Goal: Task Accomplishment & Management: Manage account settings

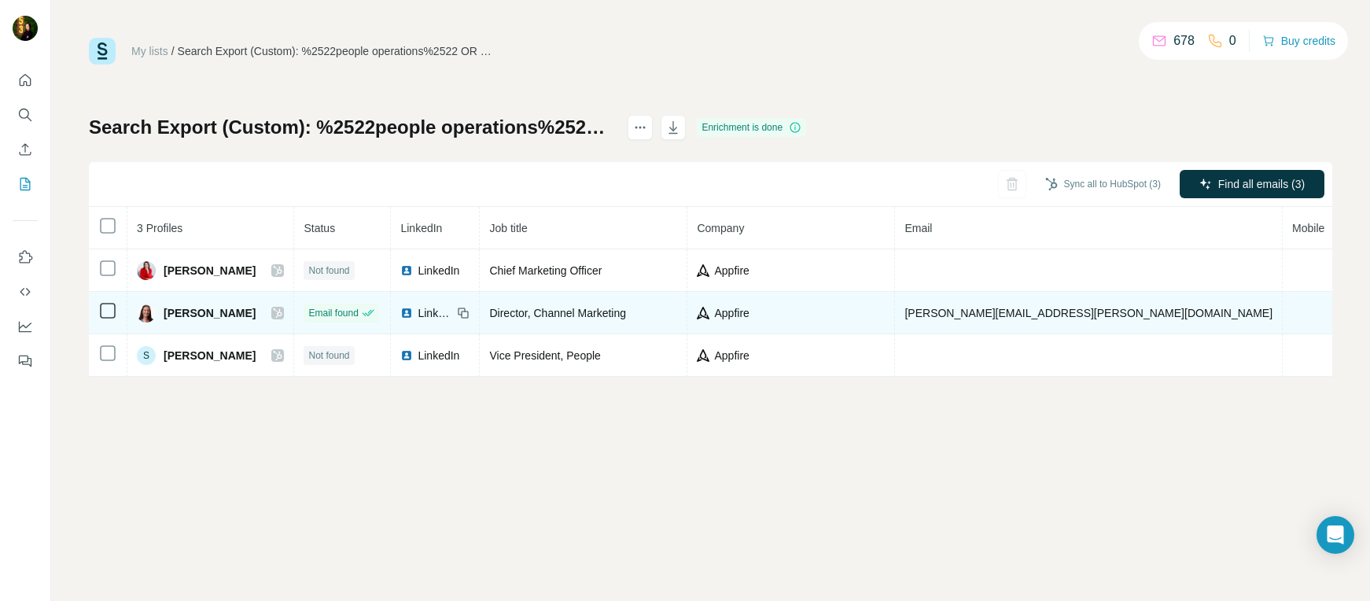
click at [273, 318] on icon at bounding box center [277, 313] width 9 height 13
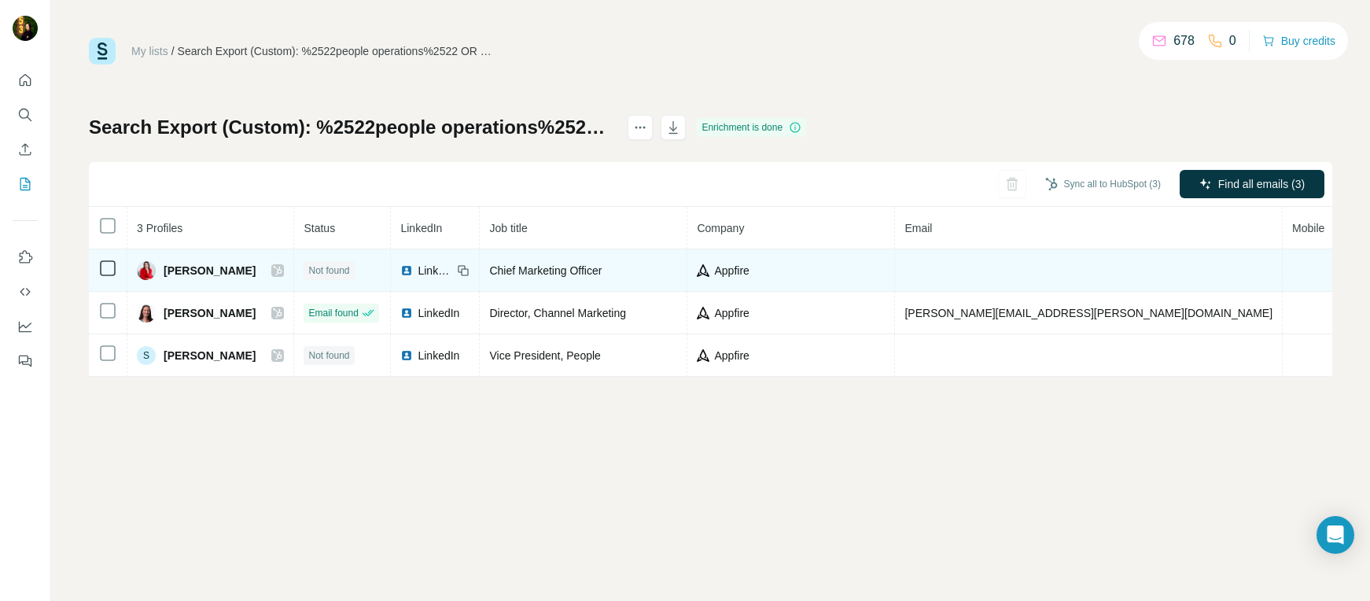
click at [274, 271] on icon at bounding box center [278, 270] width 9 height 9
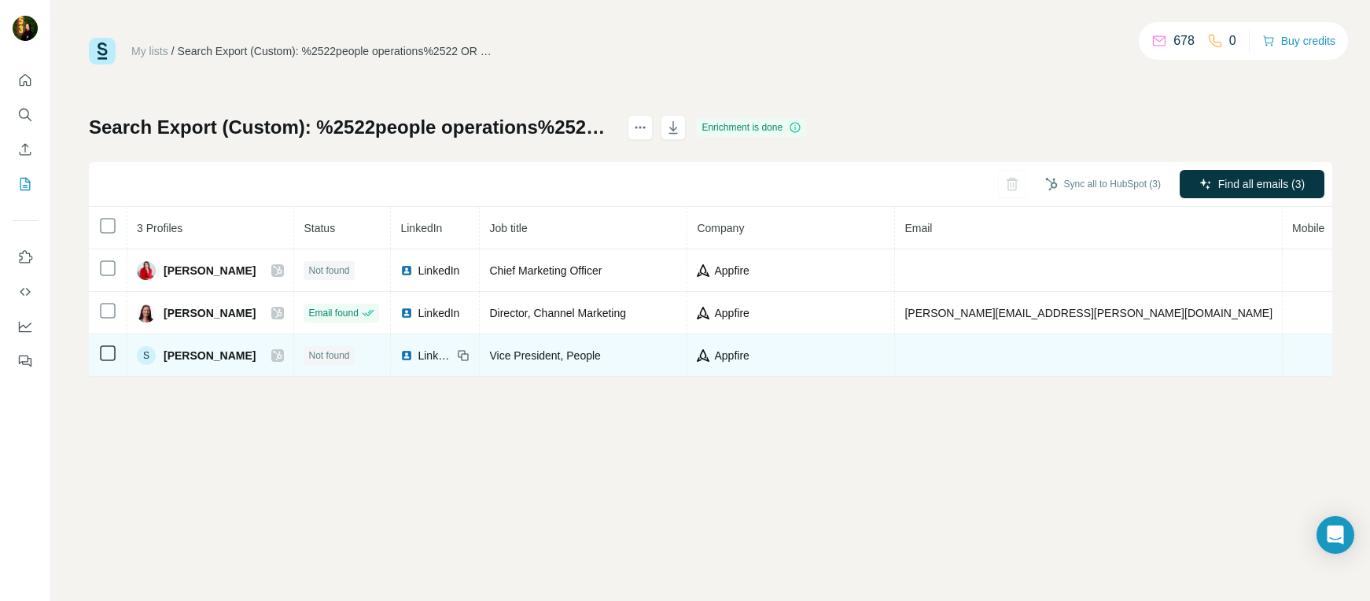
click at [273, 357] on icon at bounding box center [277, 355] width 9 height 13
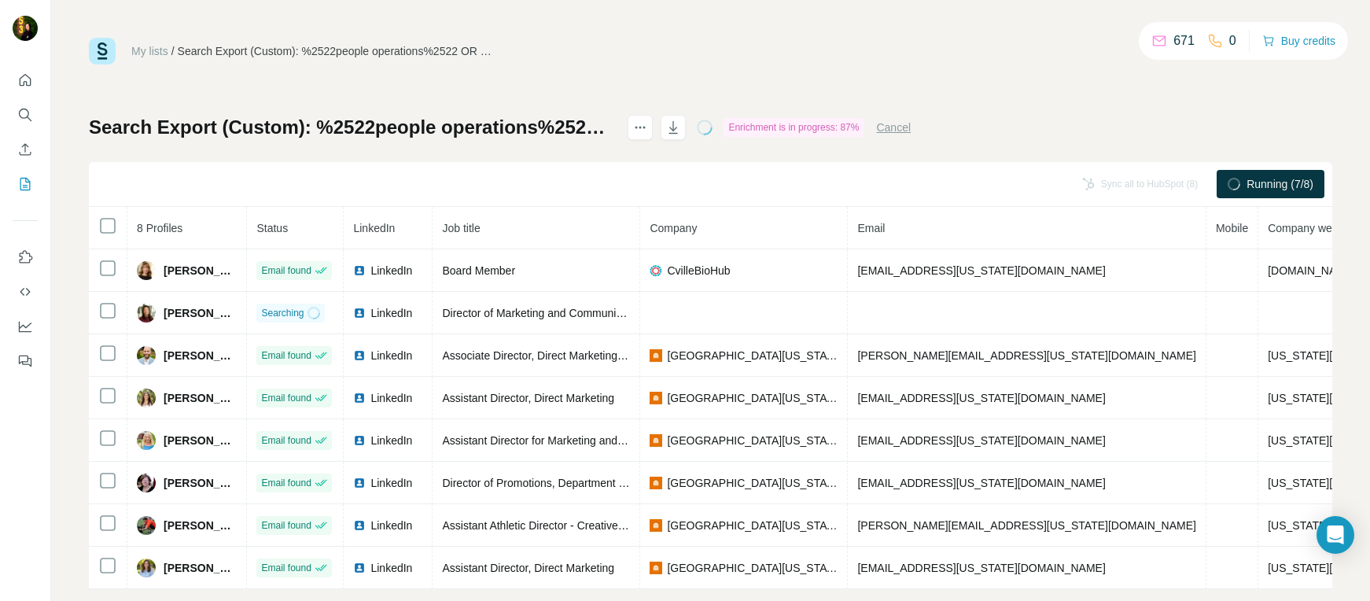
scroll to position [26, 0]
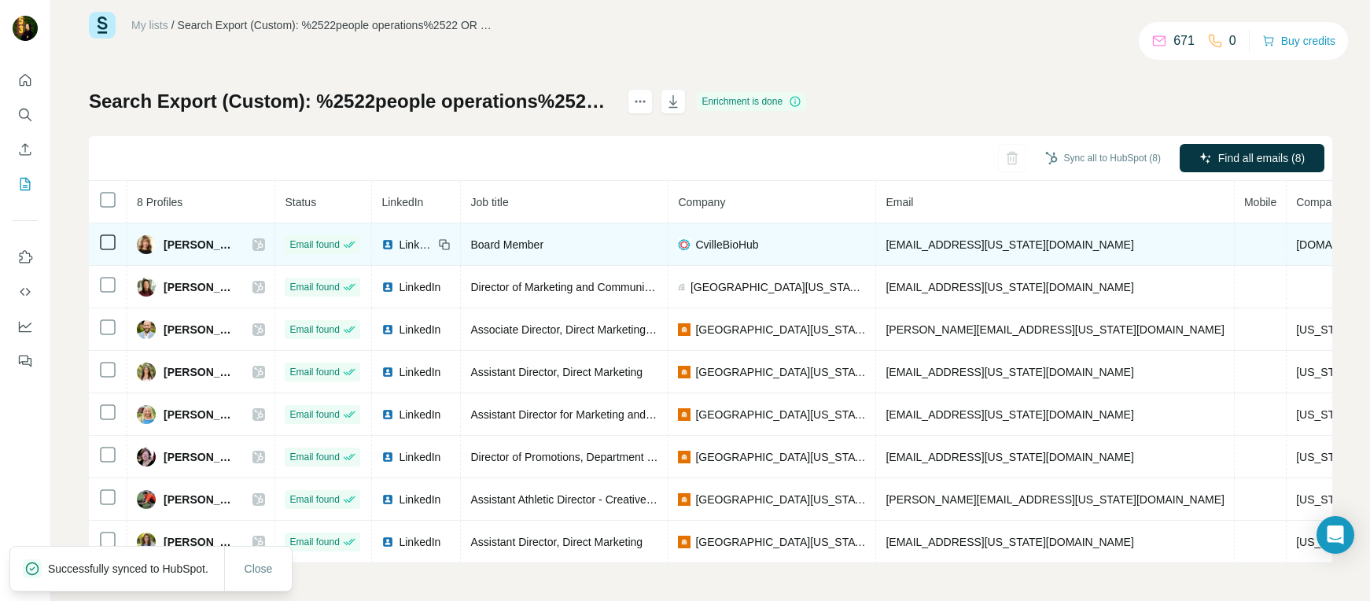
click at [263, 245] on icon at bounding box center [259, 244] width 9 height 9
click at [263, 245] on icon at bounding box center [258, 244] width 9 height 13
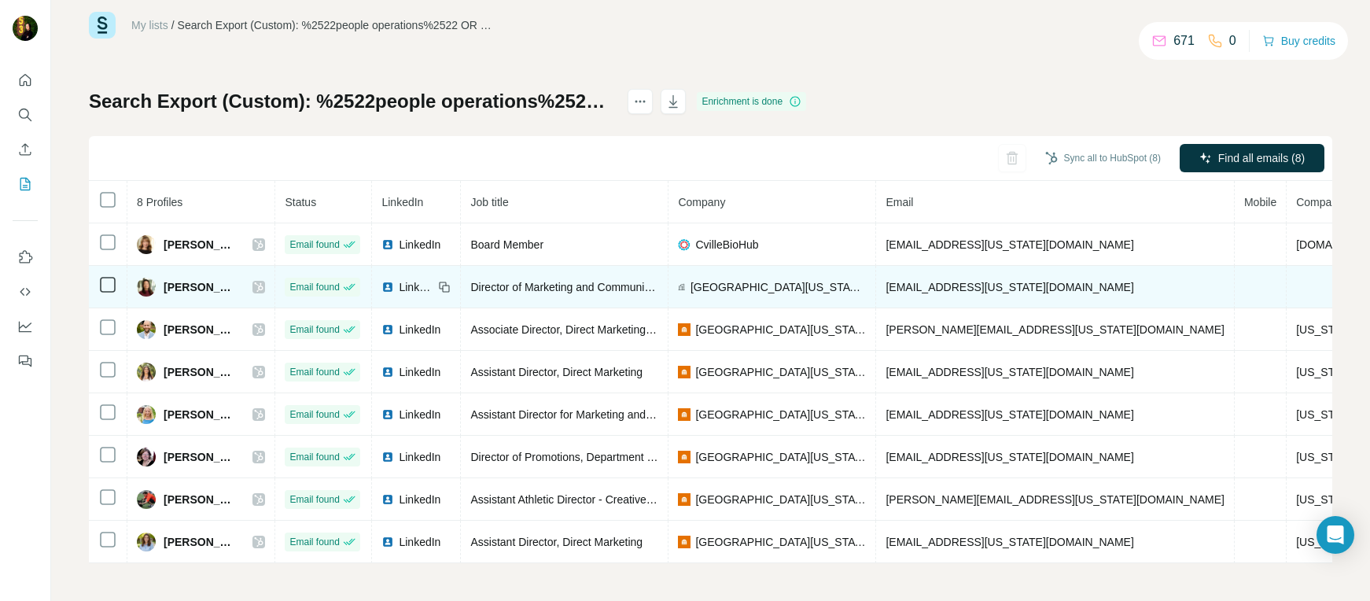
click at [263, 289] on icon at bounding box center [258, 287] width 9 height 13
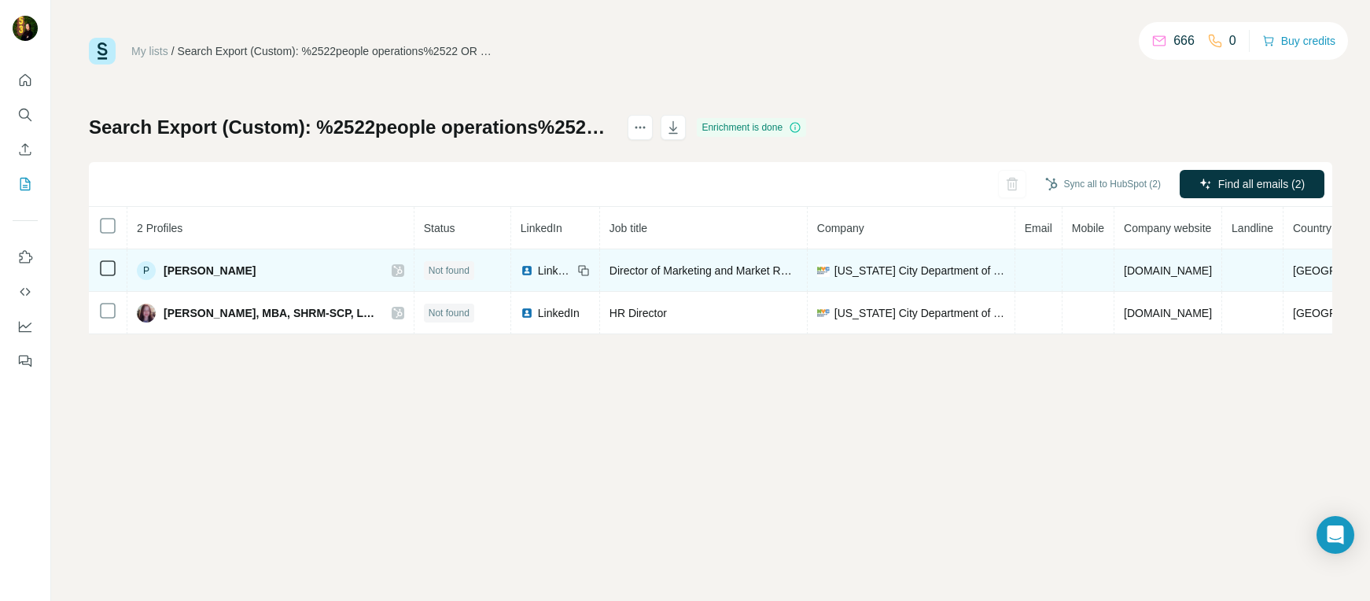
click at [393, 271] on icon at bounding box center [397, 270] width 9 height 9
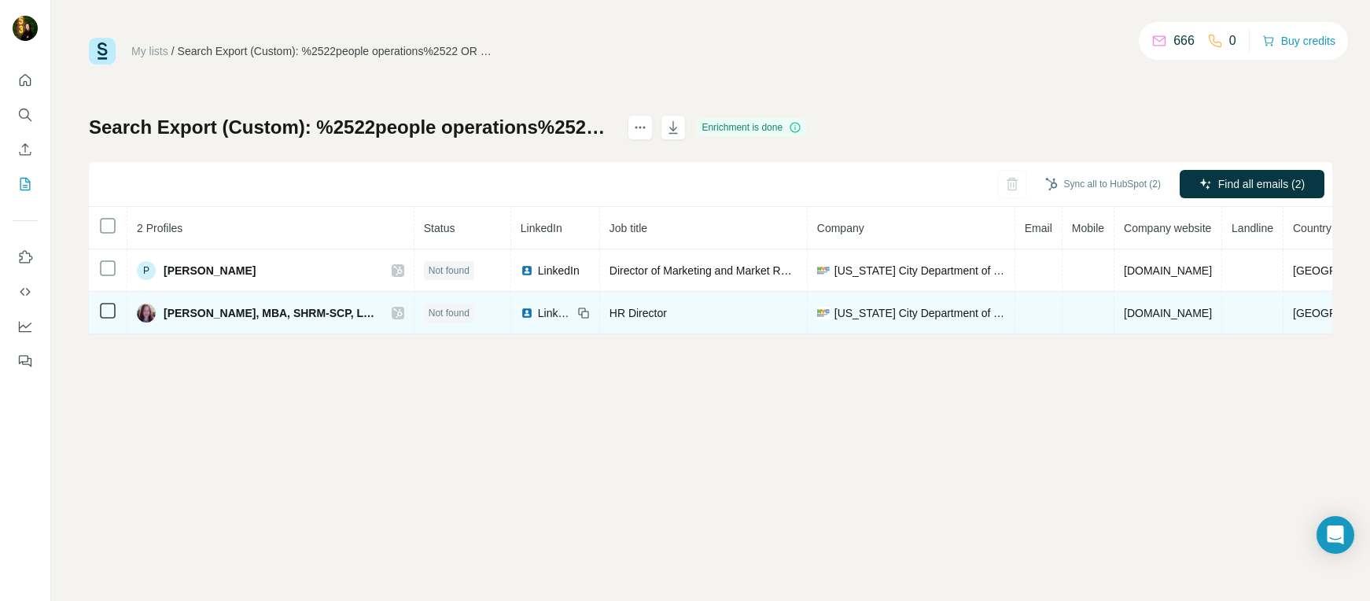
click at [393, 314] on icon at bounding box center [397, 313] width 9 height 13
